Goal: Information Seeking & Learning: Learn about a topic

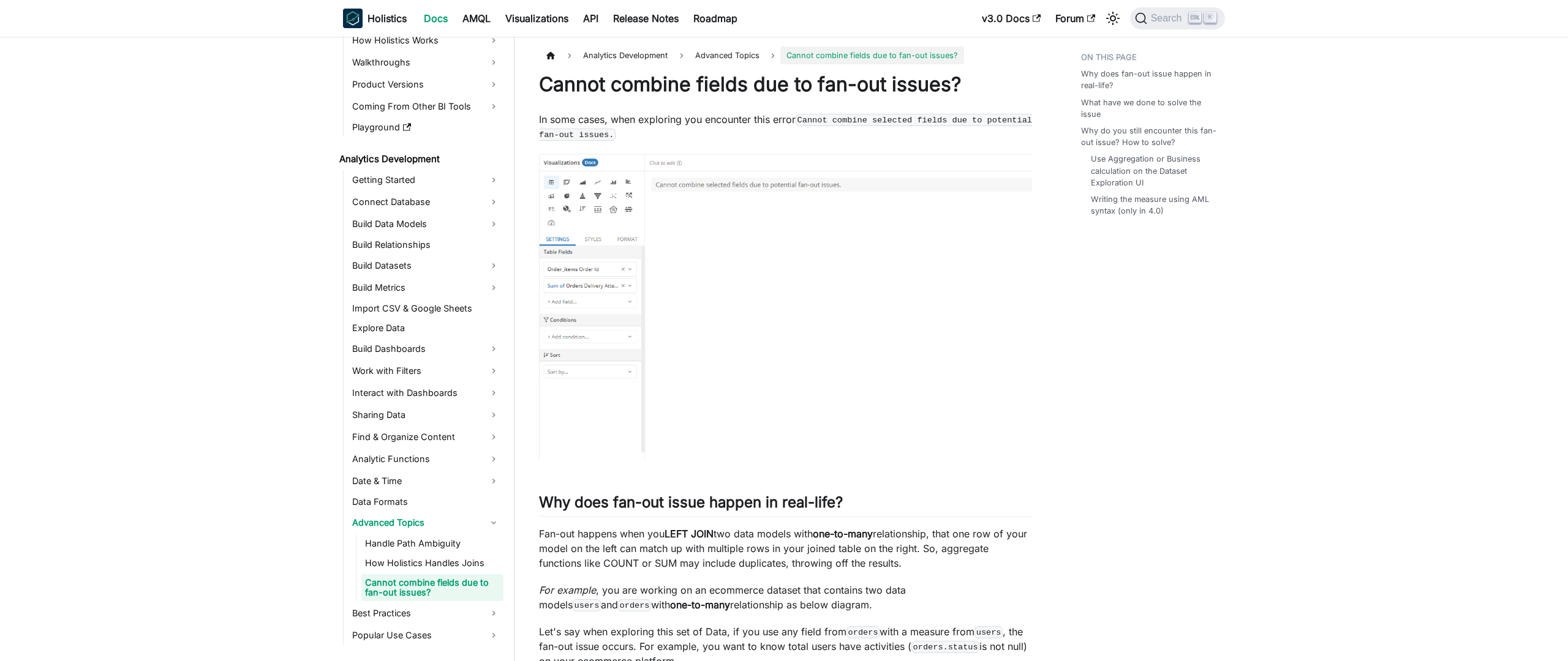
scroll to position [142, 0]
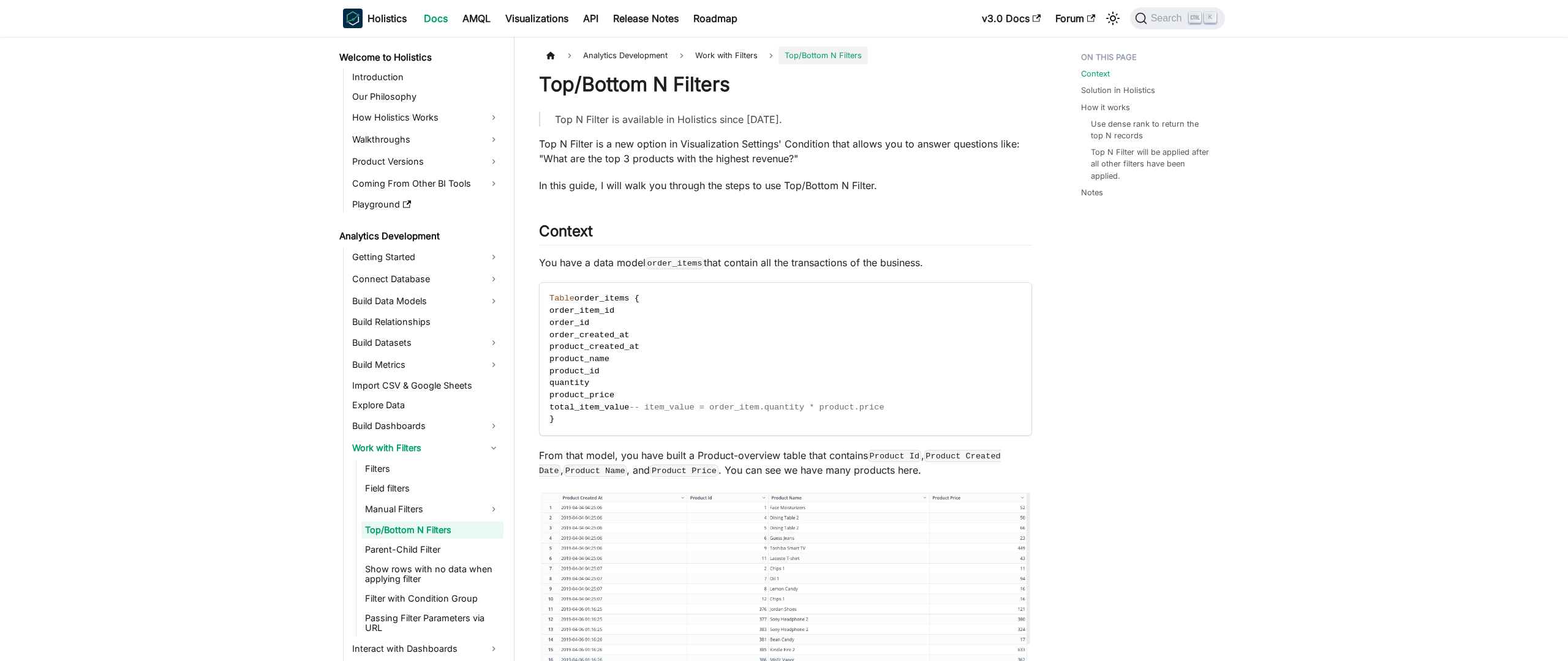
scroll to position [2, 0]
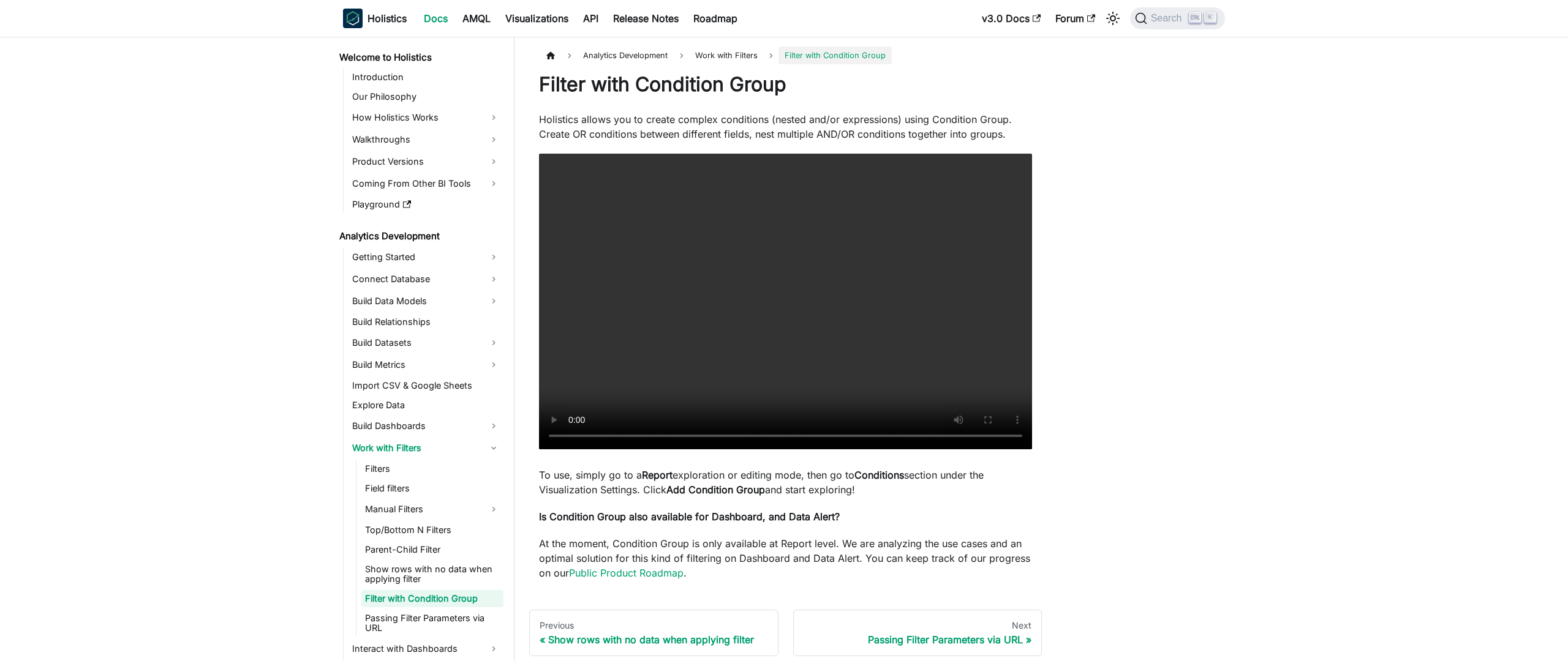
scroll to position [71, 0]
